Goal: Task Accomplishment & Management: Use online tool/utility

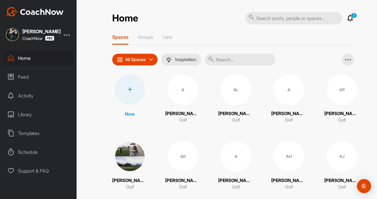
click at [23, 78] on div "Feed" at bounding box center [38, 77] width 71 height 15
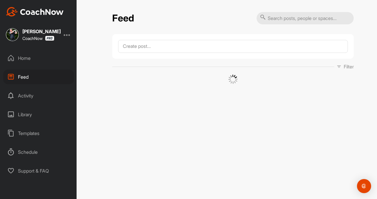
click at [35, 56] on div "Home" at bounding box center [38, 58] width 71 height 15
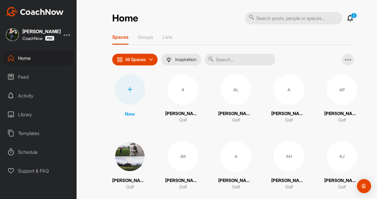
click at [120, 87] on div at bounding box center [129, 89] width 31 height 31
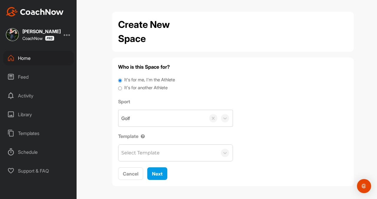
click at [145, 89] on label "It's for another Athlete" at bounding box center [145, 88] width 43 height 7
click at [122, 89] on input "It's for another Athlete" at bounding box center [120, 89] width 4 height 8
radio input "true"
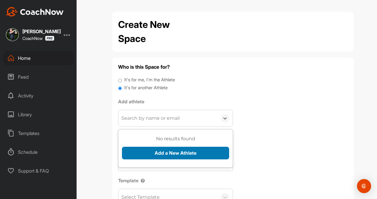
click at [199, 152] on button "Add a New Athlete" at bounding box center [175, 153] width 107 height 13
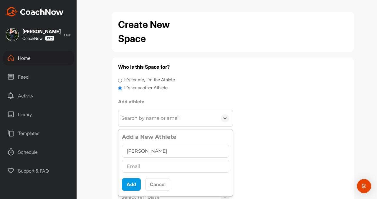
type input "[PERSON_NAME]"
click at [144, 168] on input "text" at bounding box center [175, 166] width 107 height 13
paste input "[EMAIL_ADDRESS][DOMAIN_NAME]"
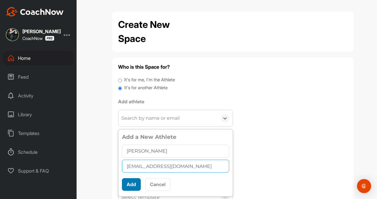
type input "[EMAIL_ADDRESS][DOMAIN_NAME]"
click at [132, 186] on button "Add" at bounding box center [131, 185] width 19 height 13
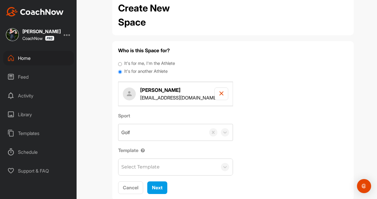
scroll to position [30, 0]
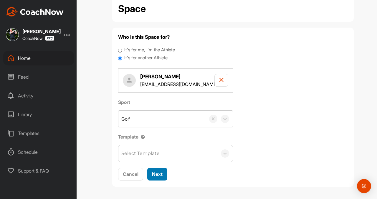
click at [157, 172] on span "Next" at bounding box center [157, 175] width 11 height 6
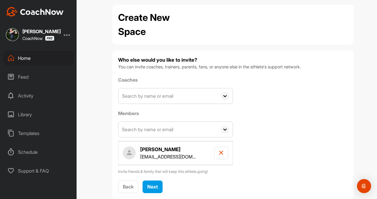
scroll to position [20, 0]
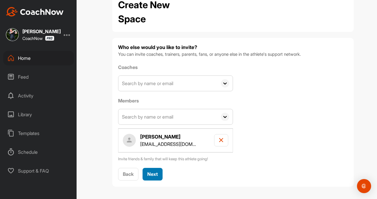
click at [156, 172] on button "Next" at bounding box center [152, 174] width 20 height 13
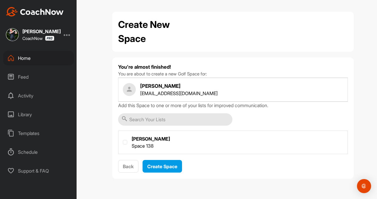
click at [128, 142] on label at bounding box center [232, 142] width 229 height 22
click at [123, 141] on input "checkbox" at bounding box center [123, 140] width 0 height 0
checkbox input "true"
click at [167, 168] on span "Create Space" at bounding box center [162, 167] width 30 height 6
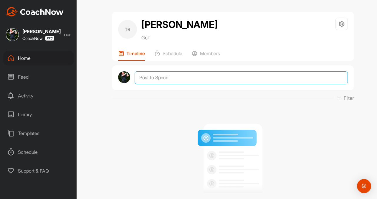
click at [152, 79] on textarea at bounding box center [240, 77] width 213 height 13
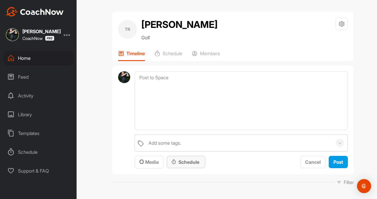
click at [182, 163] on div "Schedule" at bounding box center [185, 162] width 29 height 7
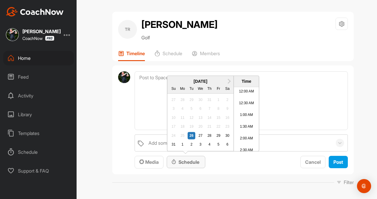
scroll to position [280, 0]
click at [155, 162] on span "Media" at bounding box center [148, 162] width 19 height 6
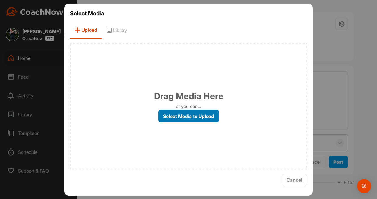
click at [176, 114] on label "Select Media to Upload" at bounding box center [188, 116] width 60 height 13
click at [0, 0] on input "Select Media to Upload" at bounding box center [0, 0] width 0 height 0
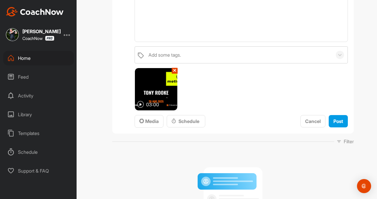
scroll to position [177, 0]
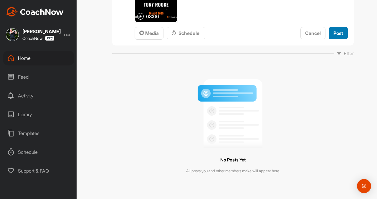
click at [334, 33] on span "Post" at bounding box center [338, 33] width 10 height 6
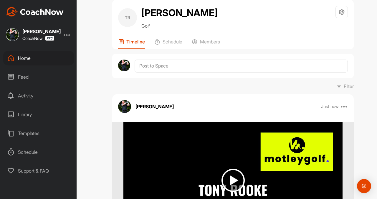
scroll to position [0, 0]
